Goal: Task Accomplishment & Management: Manage account settings

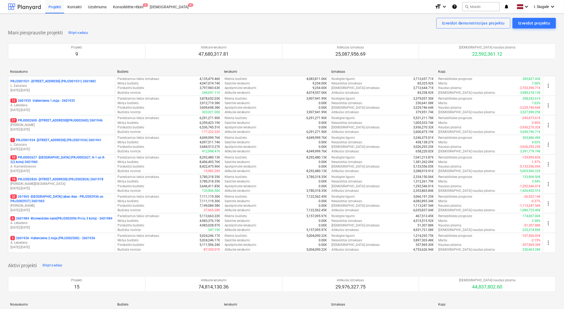
drag, startPoint x: 0, startPoint y: 0, endPoint x: 22, endPoint y: 9, distance: 24.1
click at [22, 9] on div at bounding box center [24, 6] width 33 height 13
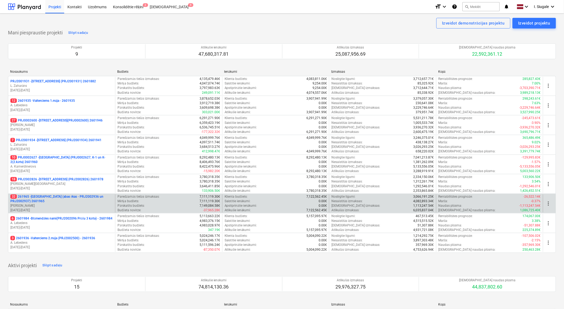
click at [62, 201] on p "32 261965 - [GEOGRAPHIC_DATA] (abas ēkas - PRJ2002936 un PRJ2002937) 2601965" at bounding box center [61, 199] width 103 height 9
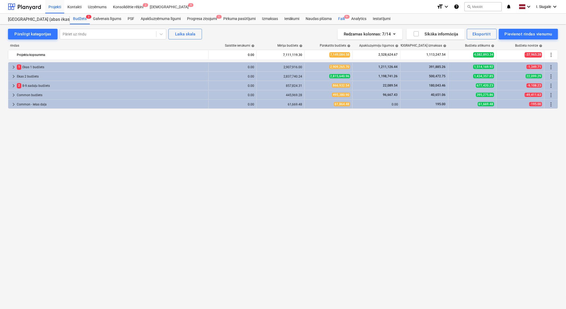
click at [343, 19] on div "Faili 9+" at bounding box center [341, 19] width 13 height 11
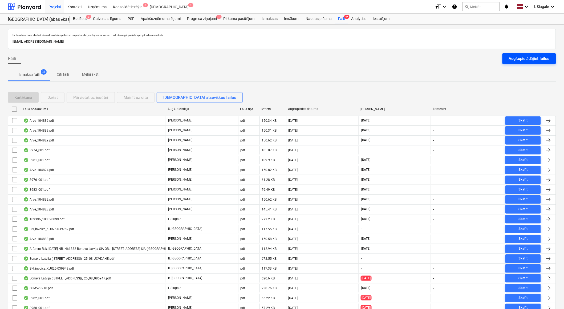
click at [522, 58] on div "Augšupielādējiet failus" at bounding box center [529, 58] width 41 height 7
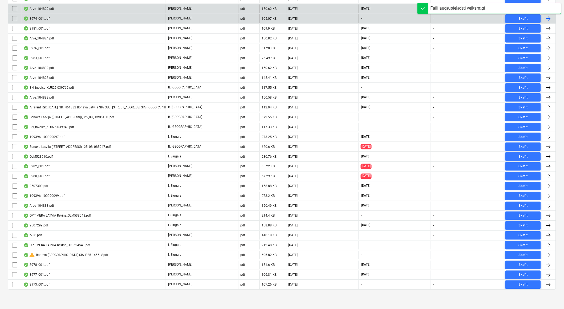
scroll to position [82, 0]
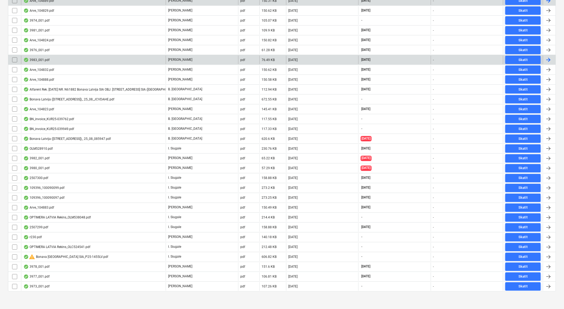
scroll to position [210, 0]
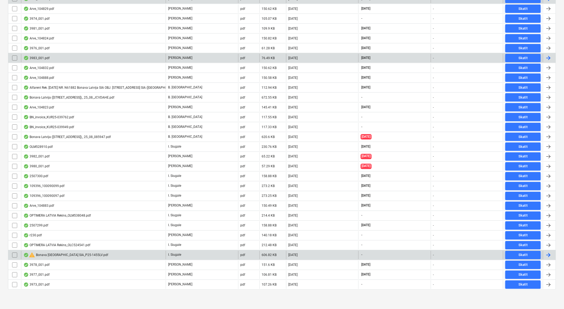
click at [80, 254] on div "warning Bonava Latvija SIA_P25-1455LV.pdf" at bounding box center [65, 255] width 85 height 6
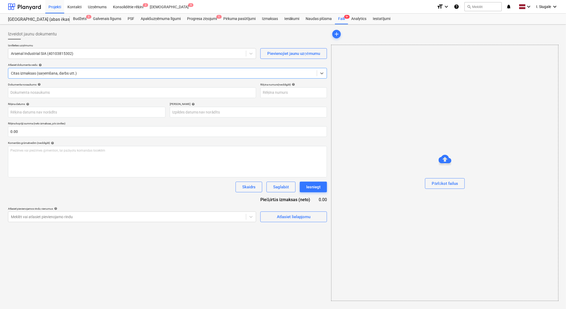
type input "P25-1455LV"
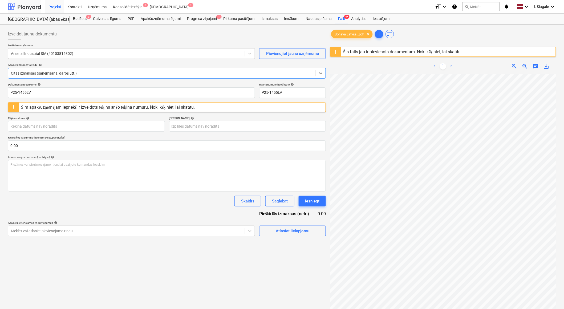
click at [27, 6] on div at bounding box center [24, 6] width 33 height 13
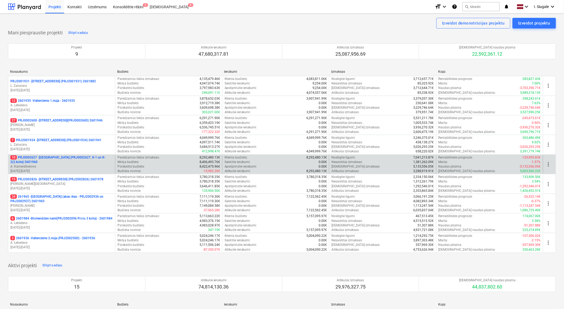
click at [54, 158] on p "10 PRJ0002627 - [GEOGRAPHIC_DATA] (PRJ0002627, K-1 un K-2(2.kārta) 2601960" at bounding box center [61, 159] width 103 height 9
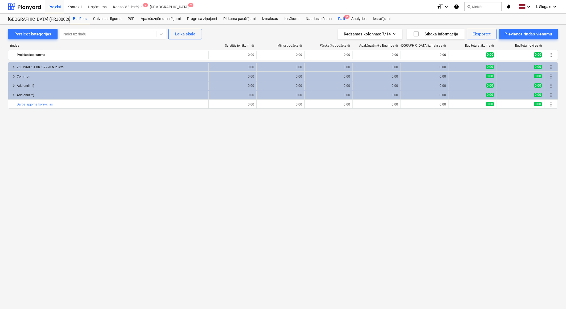
click at [342, 19] on div "Faili 9+" at bounding box center [341, 19] width 13 height 11
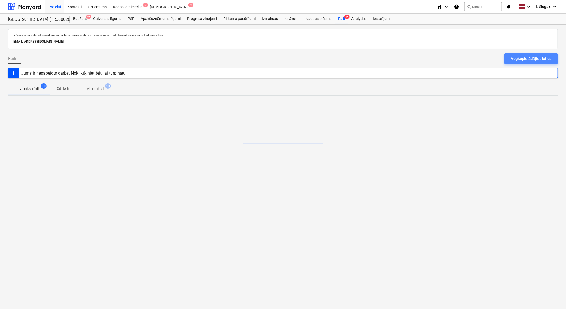
click at [534, 58] on div "Augšupielādējiet failus" at bounding box center [531, 58] width 41 height 7
